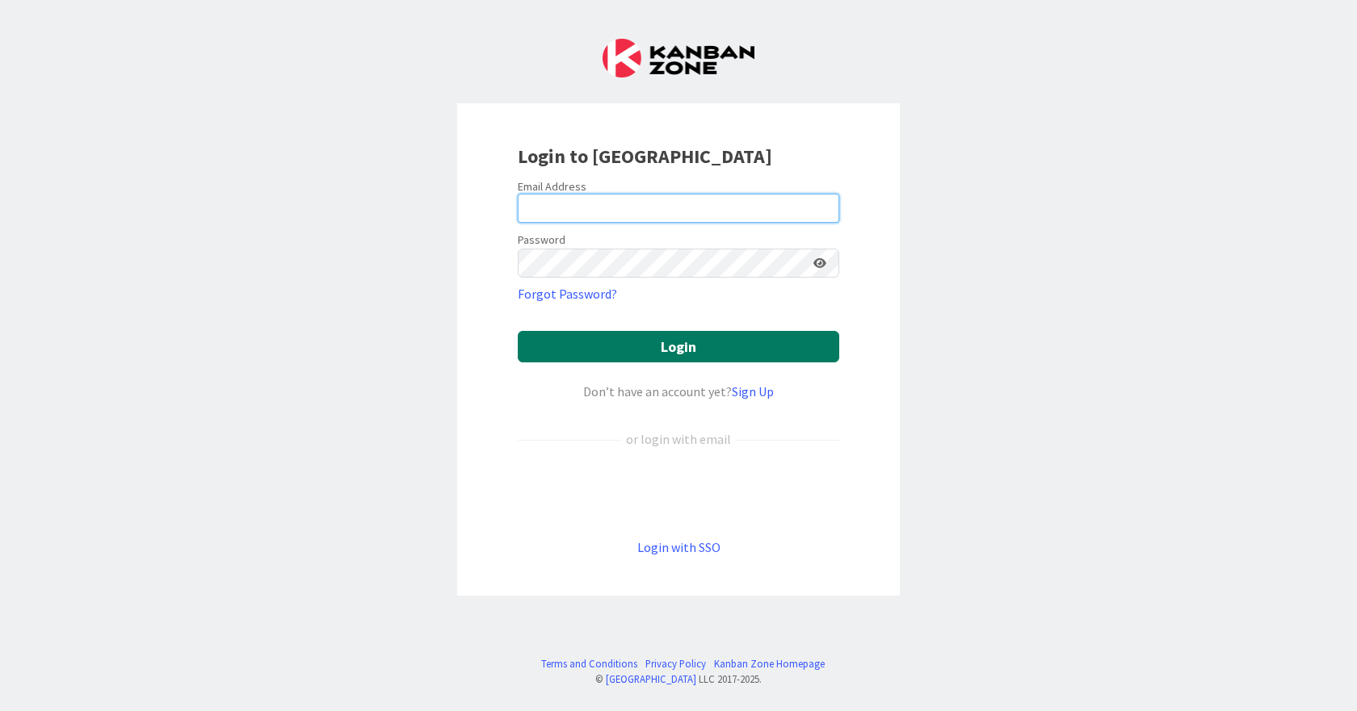
type input "[EMAIL_ADDRESS][DOMAIN_NAME]"
click at [652, 338] on button "Login" at bounding box center [678, 346] width 321 height 31
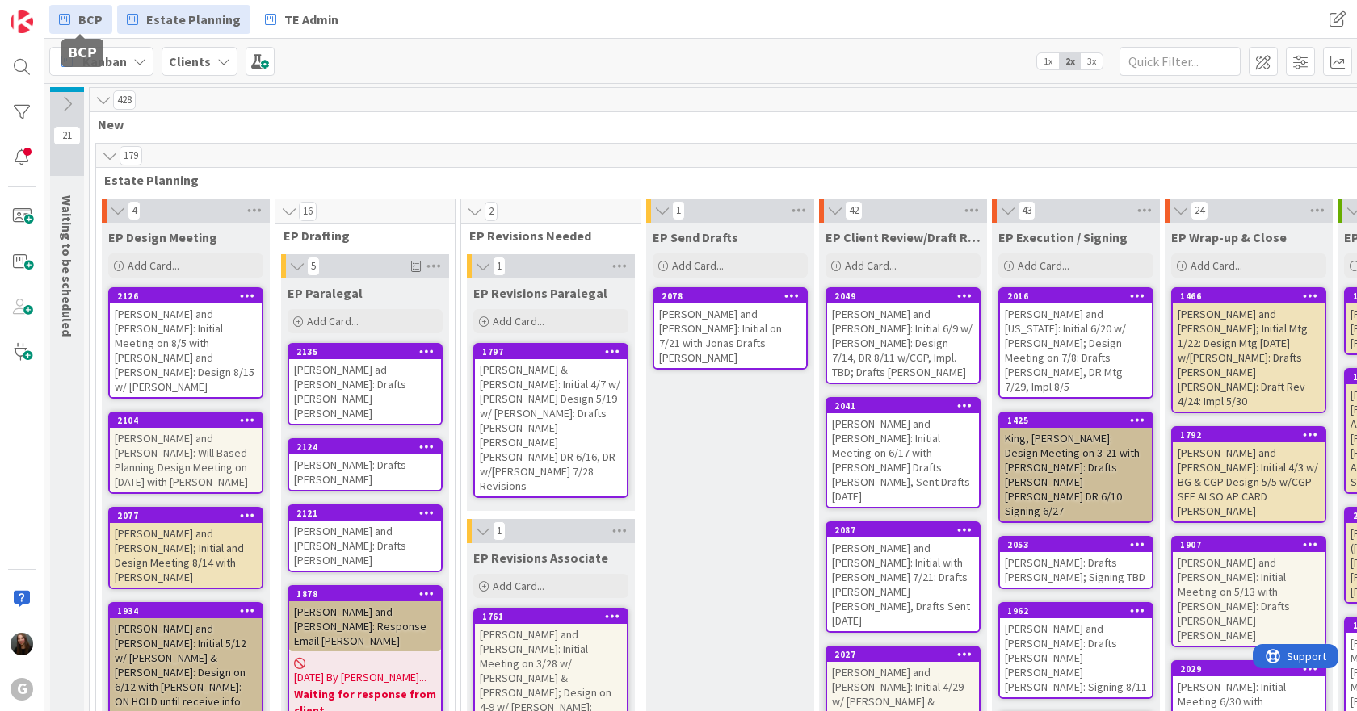
click at [76, 23] on link "BCP" at bounding box center [80, 19] width 63 height 29
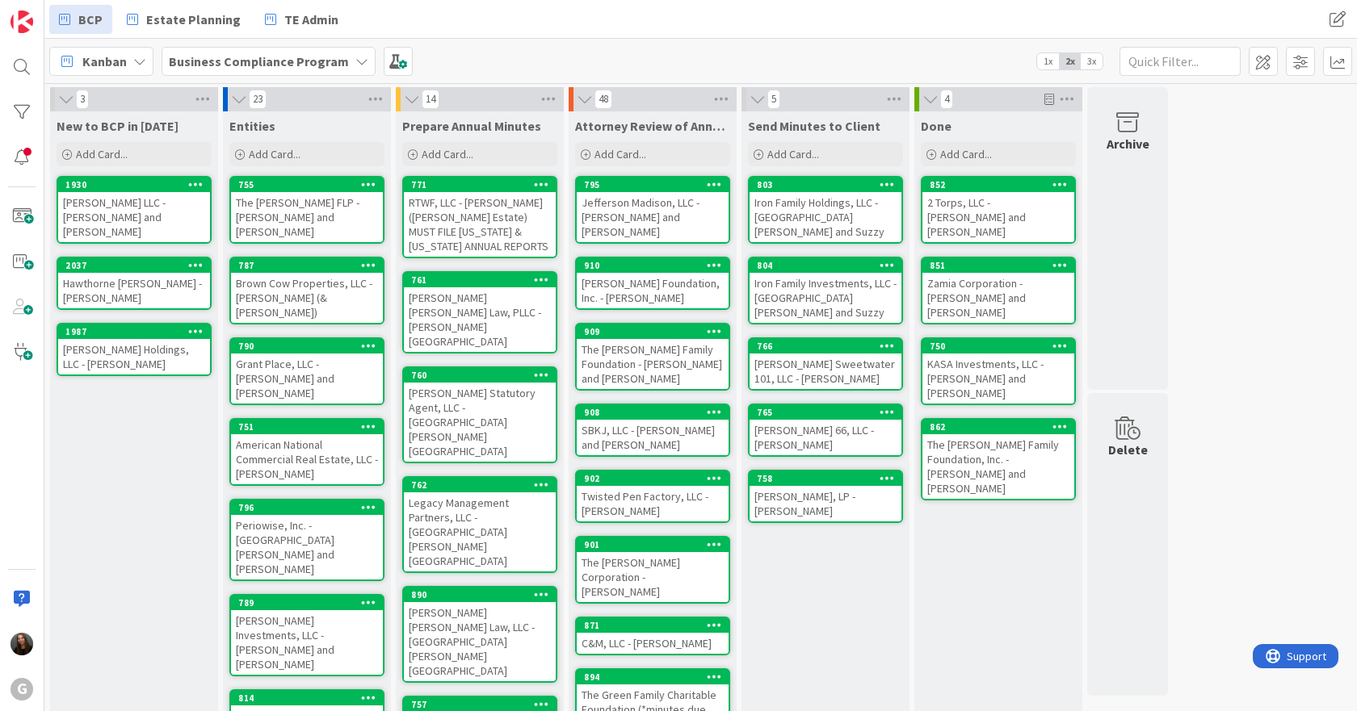
click at [128, 218] on div "[PERSON_NAME] LLC - [PERSON_NAME] and [PERSON_NAME]" at bounding box center [134, 217] width 152 height 50
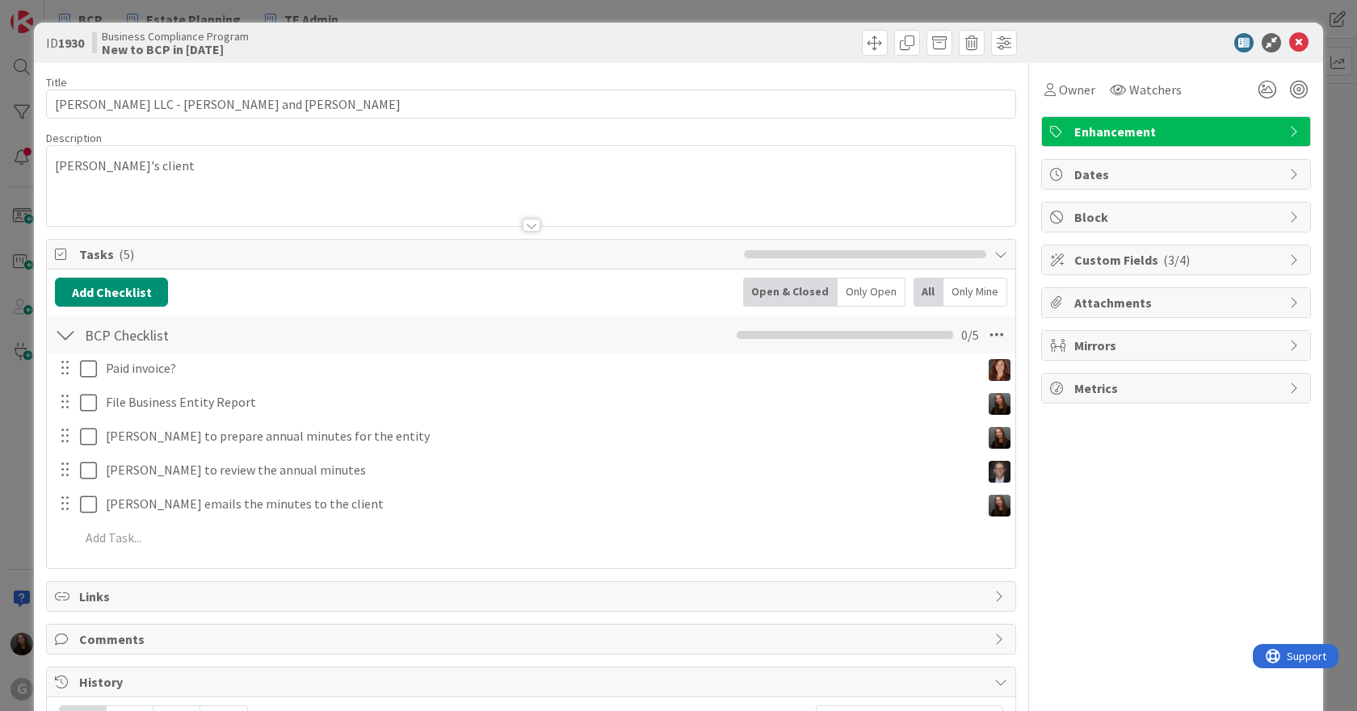
click at [220, 170] on div "[PERSON_NAME]'s client" at bounding box center [531, 186] width 968 height 80
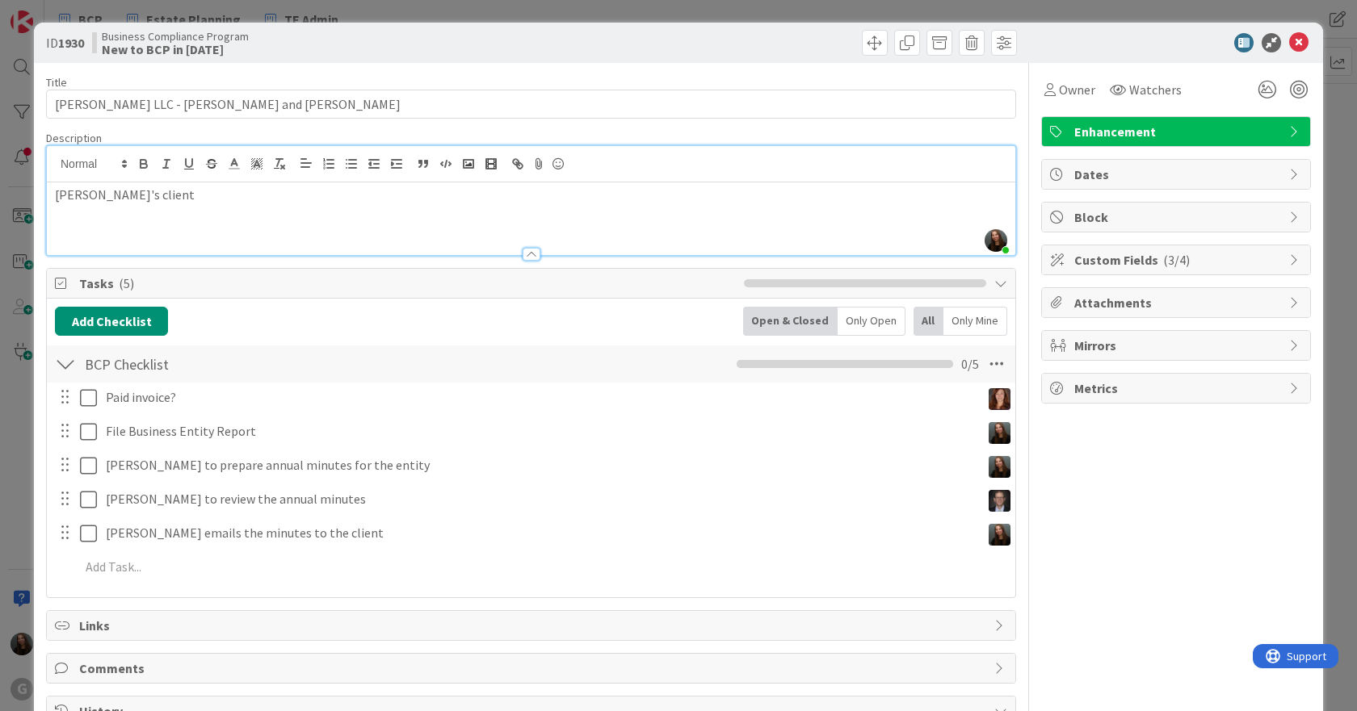
click at [191, 189] on p "[PERSON_NAME]'s client" at bounding box center [531, 195] width 952 height 19
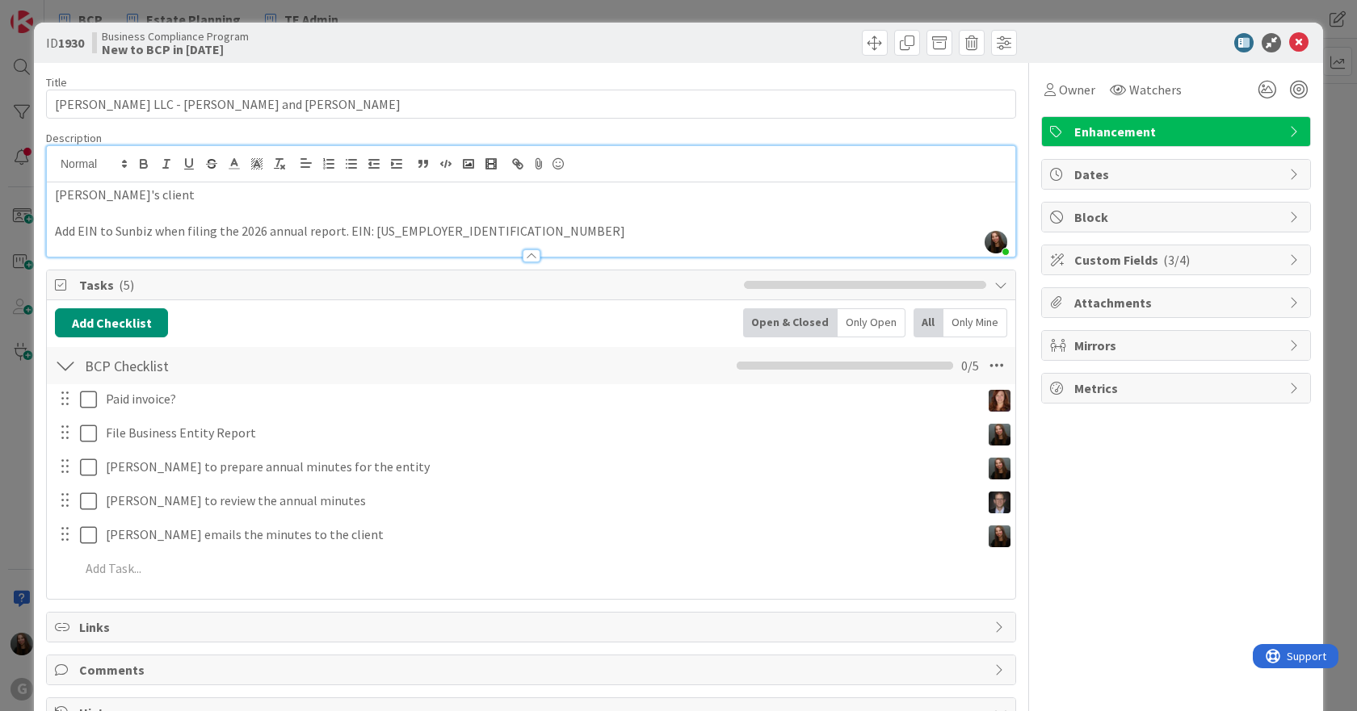
click at [345, 233] on p "Add EIN to Sunbiz when filing the 2026 annual report. EIN: [US_EMPLOYER_IDENTIF…" at bounding box center [531, 231] width 952 height 19
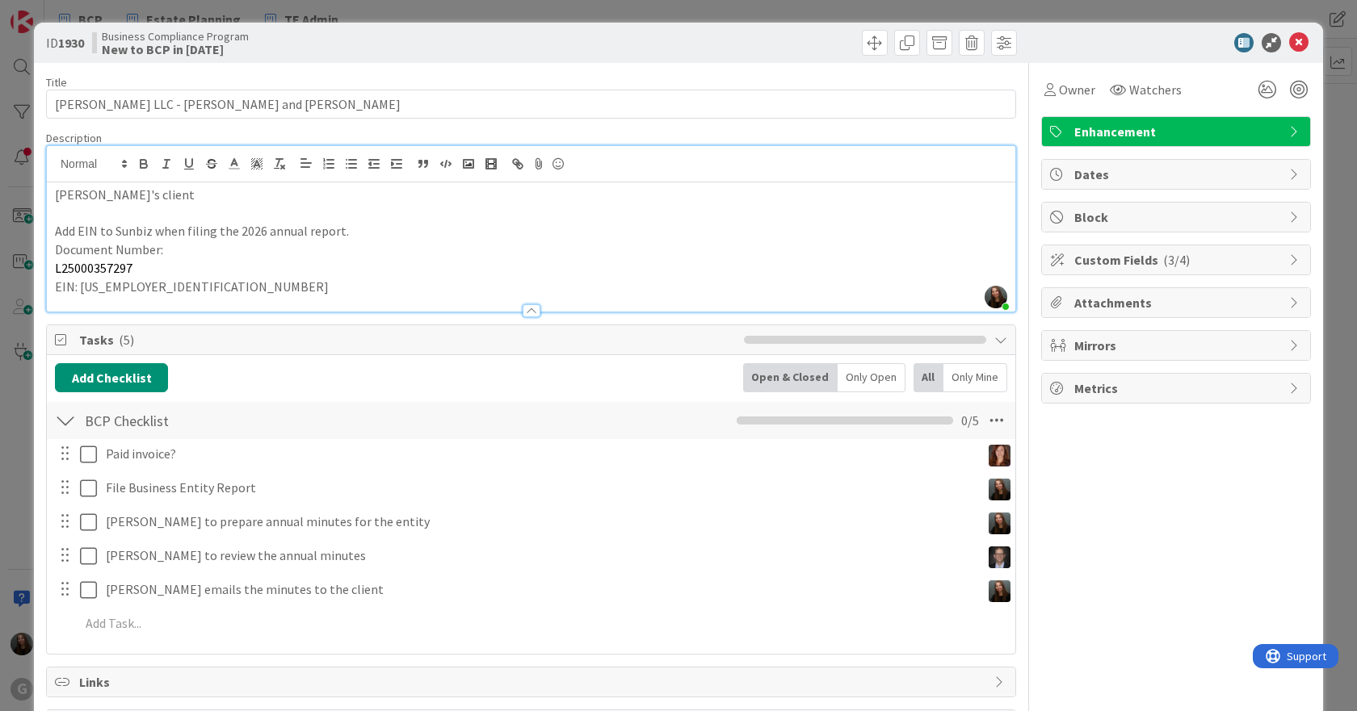
click at [216, 279] on p "EIN: [US_EMPLOYER_IDENTIFICATION_NUMBER]" at bounding box center [531, 287] width 952 height 19
click at [55, 266] on p "L25000357297" at bounding box center [531, 268] width 952 height 19
click at [210, 243] on p "Document Number:" at bounding box center [531, 250] width 952 height 19
drag, startPoint x: 128, startPoint y: 272, endPoint x: 6, endPoint y: 269, distance: 121.2
click at [6, 269] on div "ID 1930 Business Compliance Program New to BCP in [DATE] Title 39 / 128 [PERSON…" at bounding box center [678, 355] width 1357 height 711
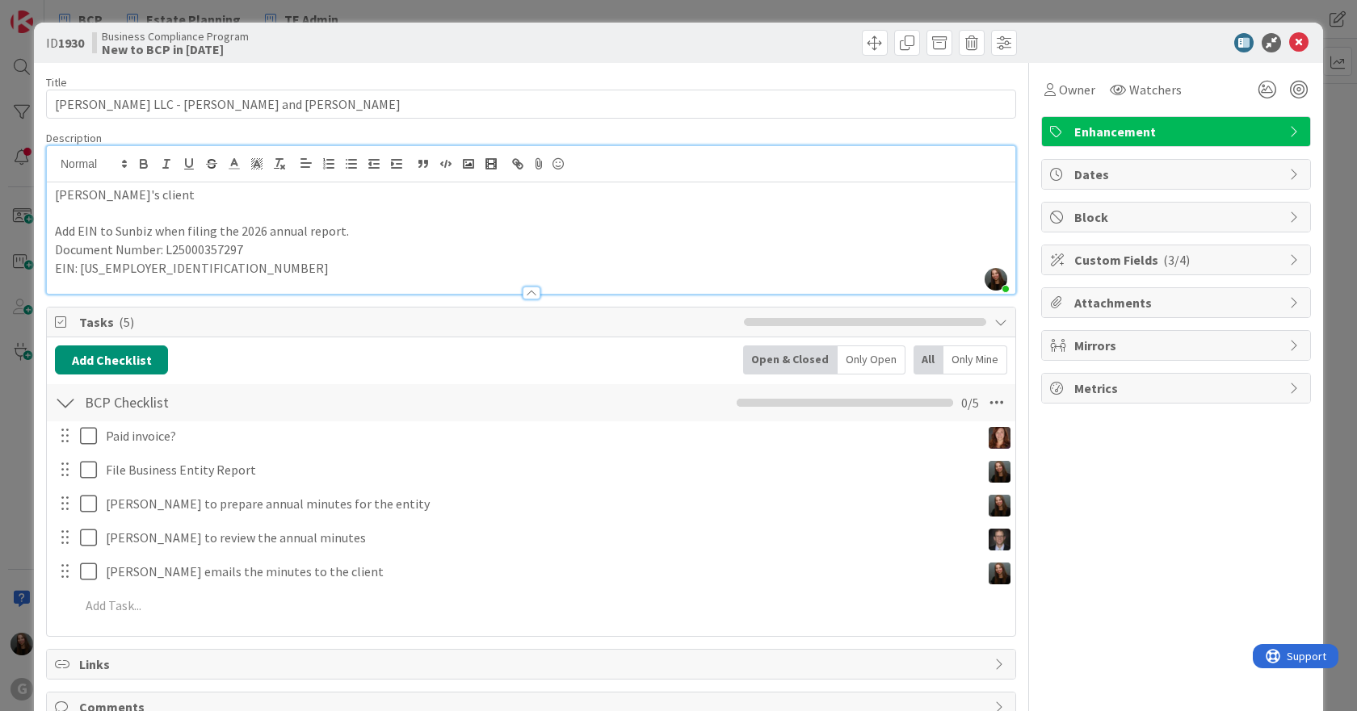
click at [344, 253] on p "Document Number: L25000357297" at bounding box center [531, 250] width 952 height 19
click at [1195, 512] on div "Owner Watchers Enhancement Dates Block Custom Fields ( 3/4 ) Attachments Mirror…" at bounding box center [1176, 613] width 270 height 1100
click at [558, 63] on div "Title 39 / 128 [PERSON_NAME] LLC - [PERSON_NAME] and [PERSON_NAME] Description …" at bounding box center [531, 613] width 970 height 1100
click at [1292, 44] on icon at bounding box center [1298, 42] width 19 height 19
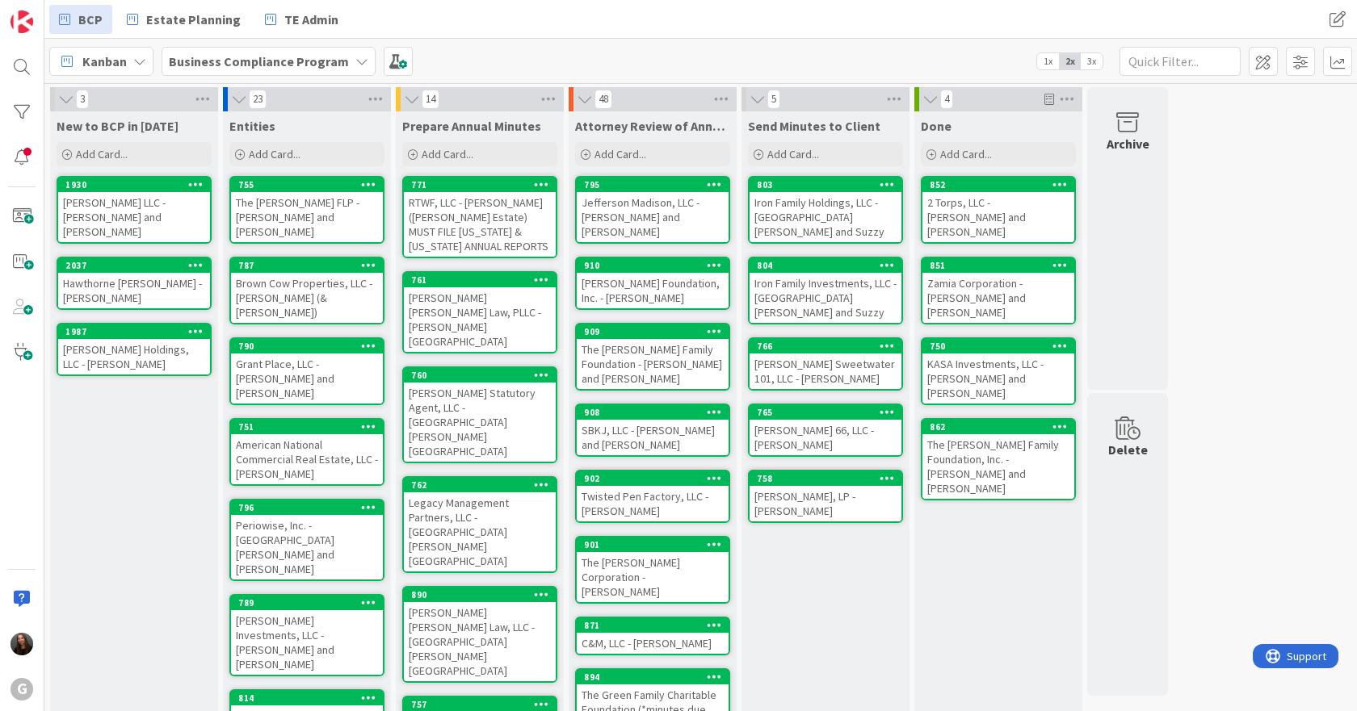
click at [137, 208] on div "[PERSON_NAME] LLC - [PERSON_NAME] and [PERSON_NAME]" at bounding box center [134, 217] width 152 height 50
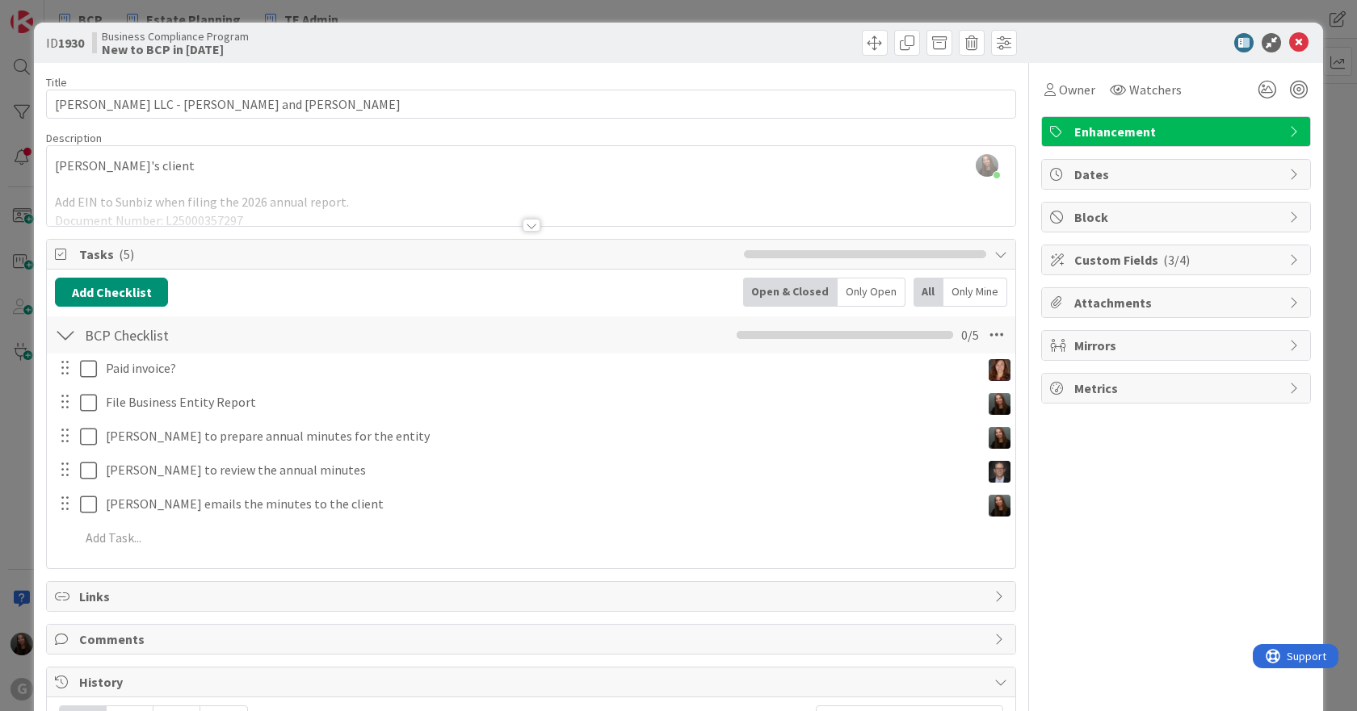
click at [526, 225] on div at bounding box center [531, 225] width 18 height 13
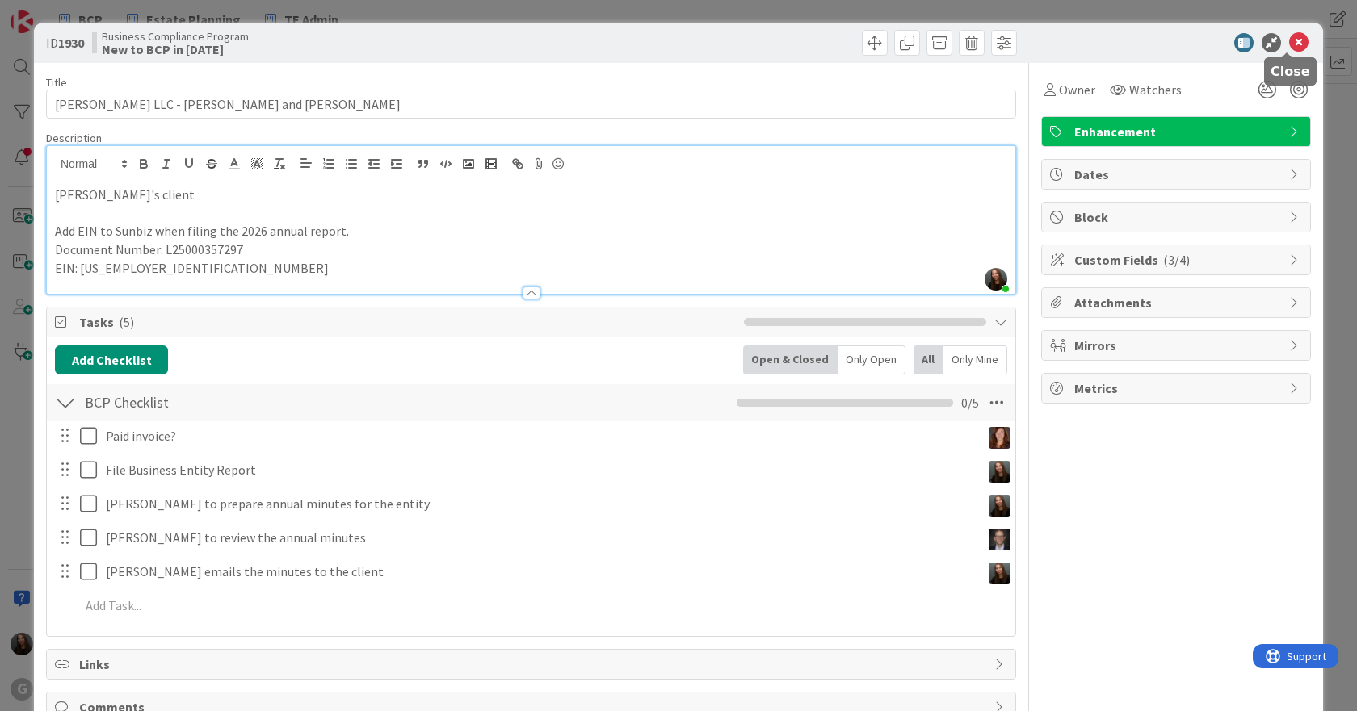
click at [1290, 45] on icon at bounding box center [1298, 42] width 19 height 19
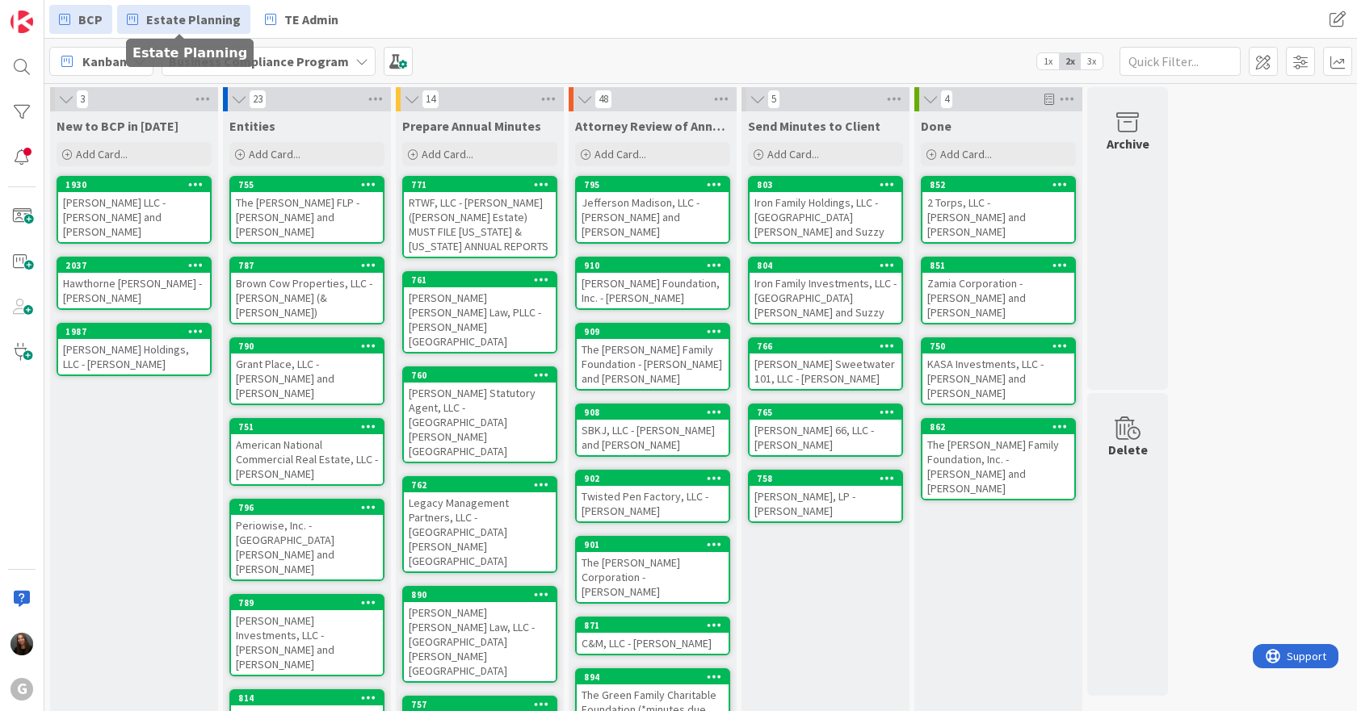
click at [195, 13] on span "Estate Planning" at bounding box center [193, 19] width 94 height 19
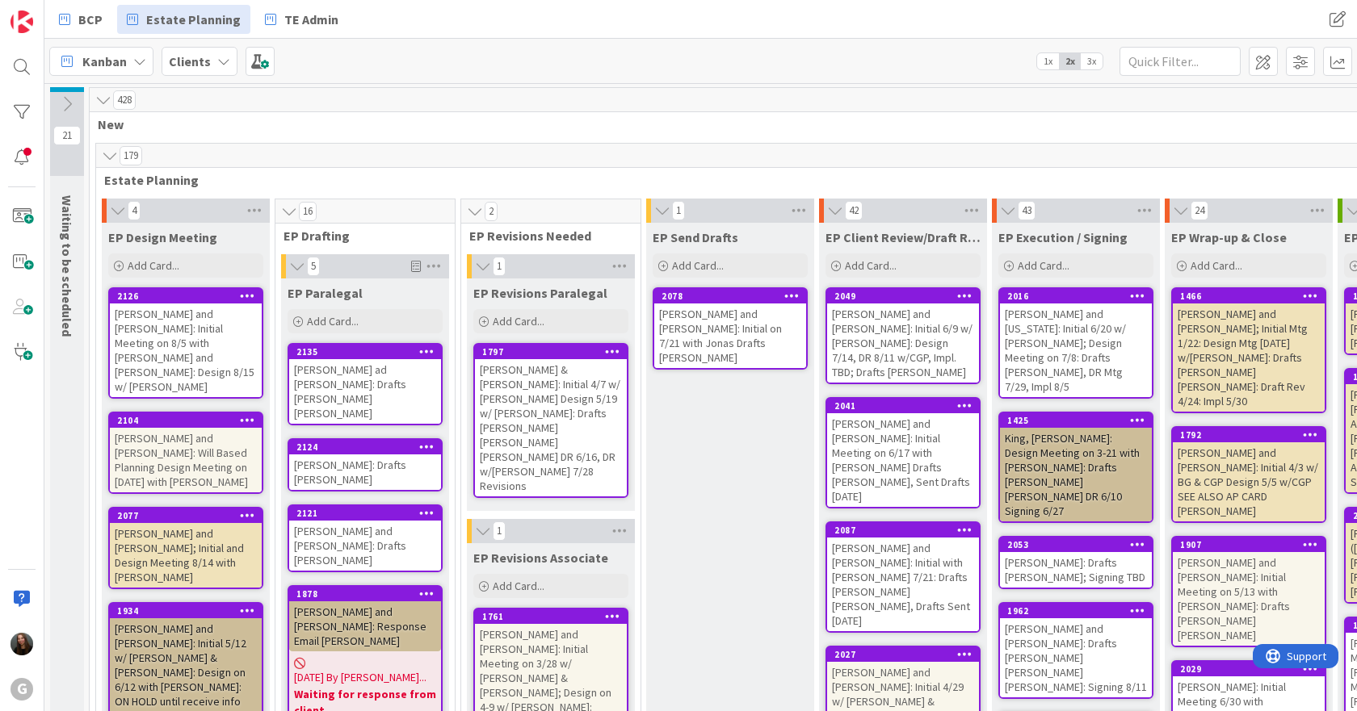
click at [152, 321] on div "[PERSON_NAME] and [PERSON_NAME]: Initial Meeting on 8/5 with [PERSON_NAME] and …" at bounding box center [186, 351] width 152 height 94
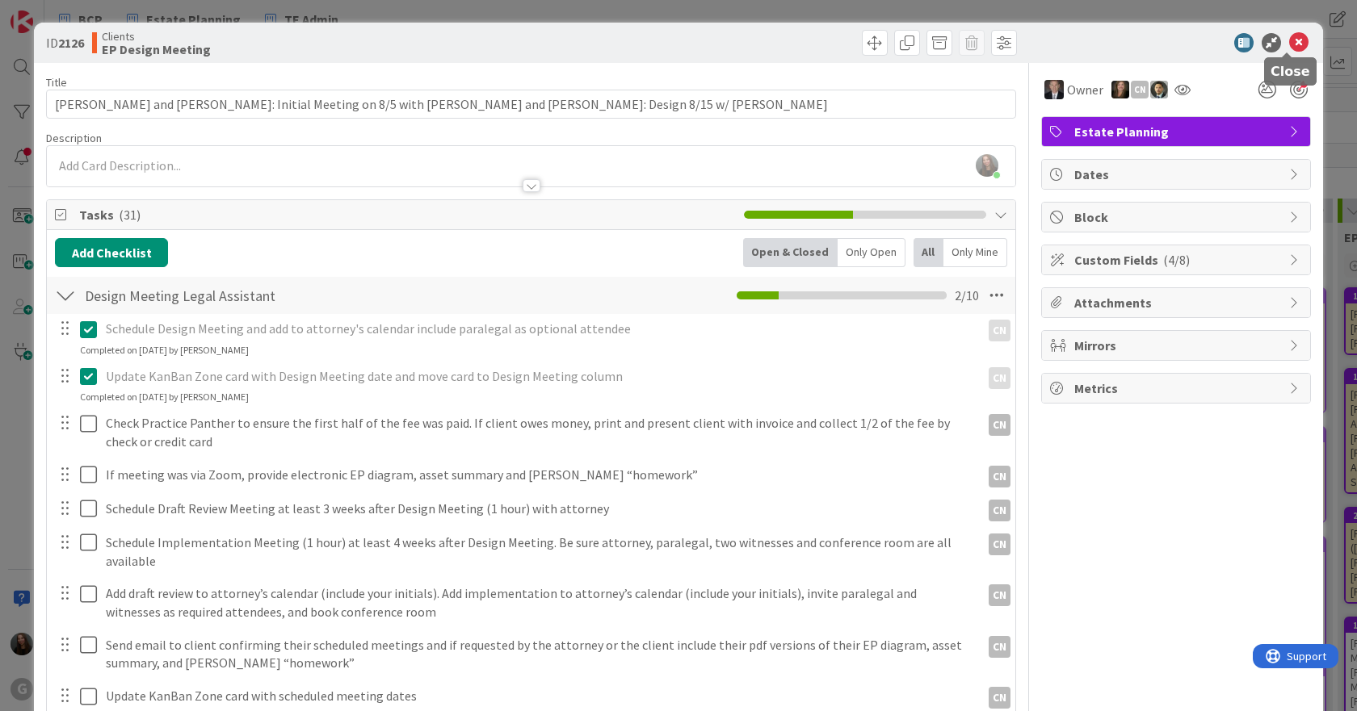
click at [1289, 44] on icon at bounding box center [1298, 42] width 19 height 19
